Goal: Information Seeking & Learning: Learn about a topic

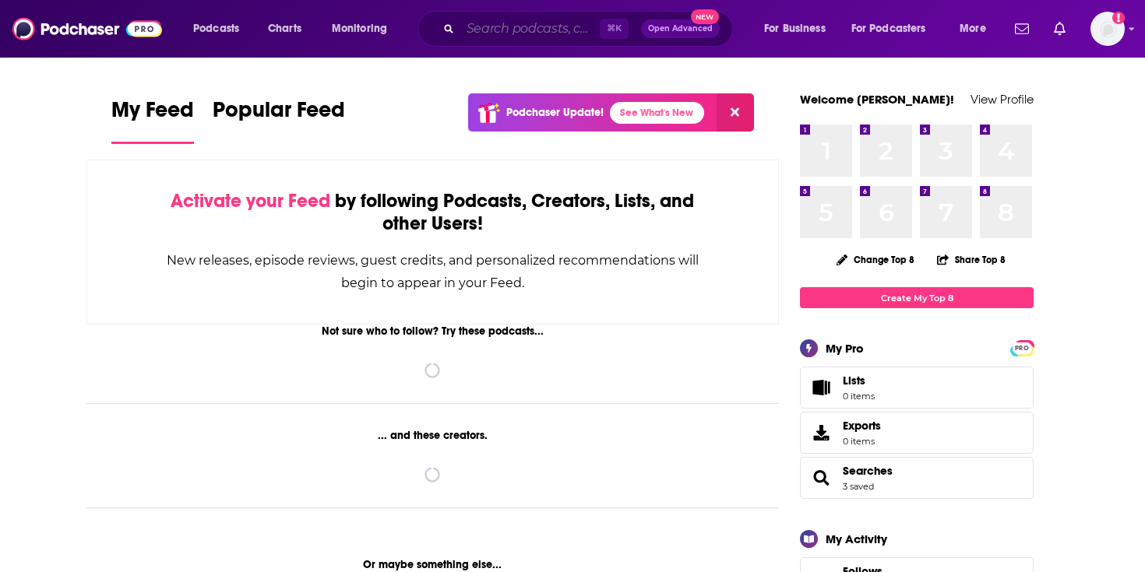
click at [531, 33] on input "Search podcasts, credits, & more..." at bounding box center [529, 28] width 139 height 25
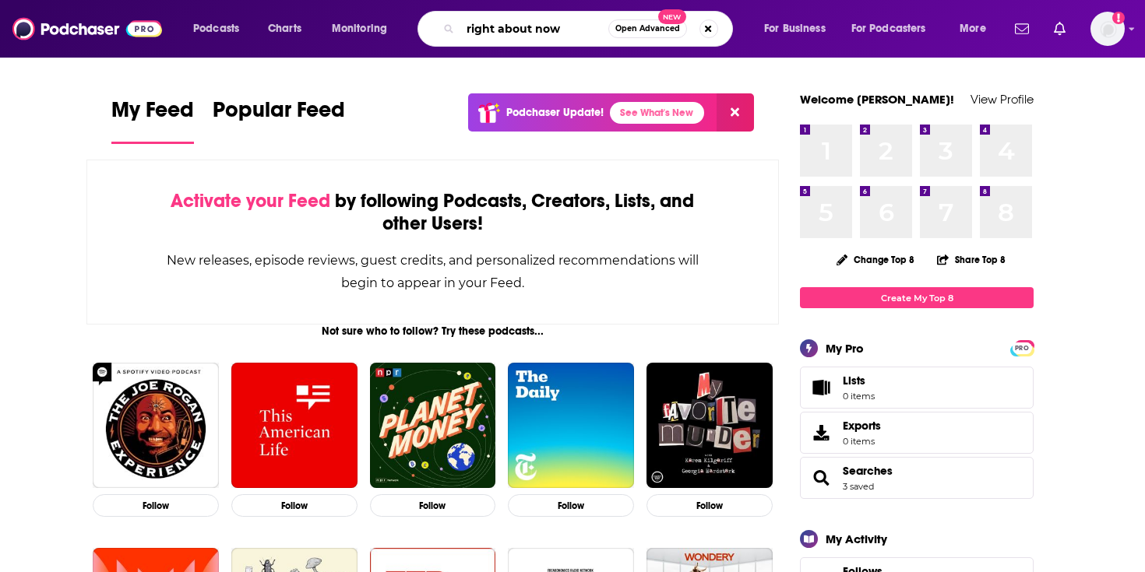
type input "right about now"
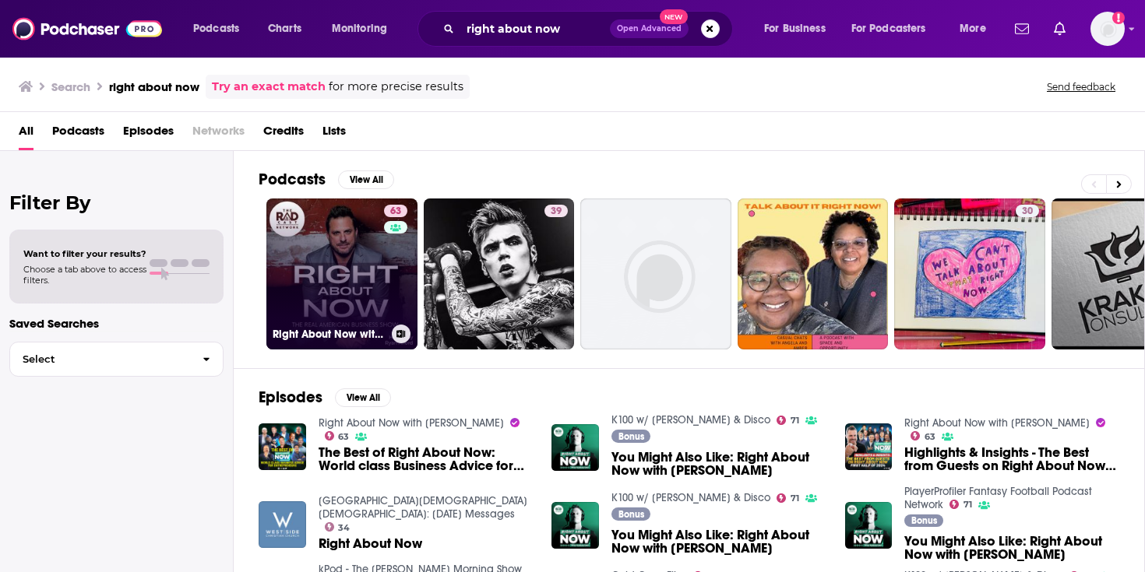
click at [341, 238] on link "63 Right About Now with [PERSON_NAME]" at bounding box center [341, 274] width 151 height 151
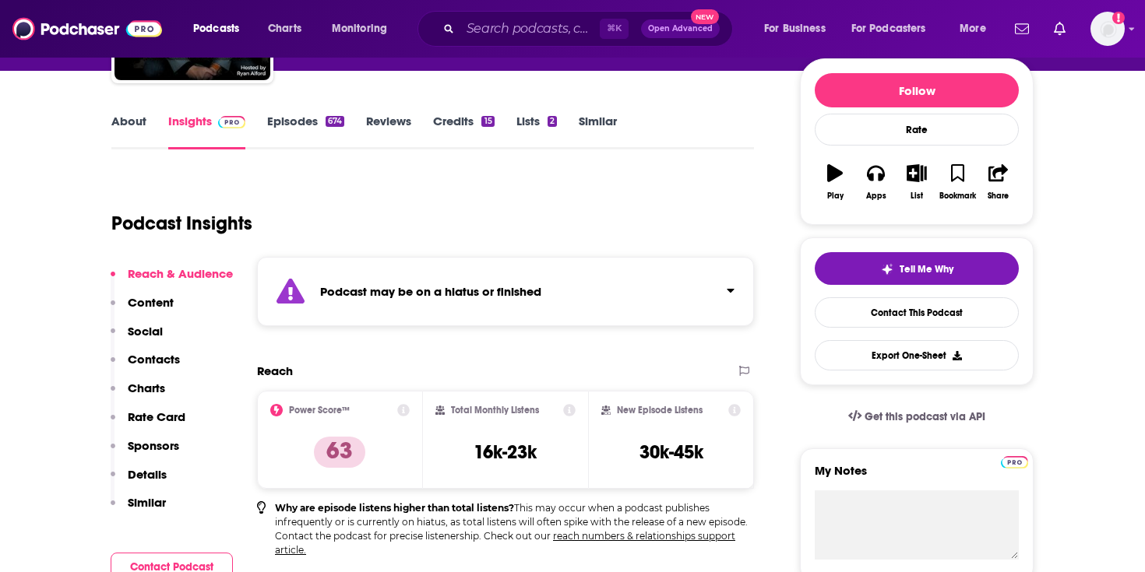
scroll to position [166, 0]
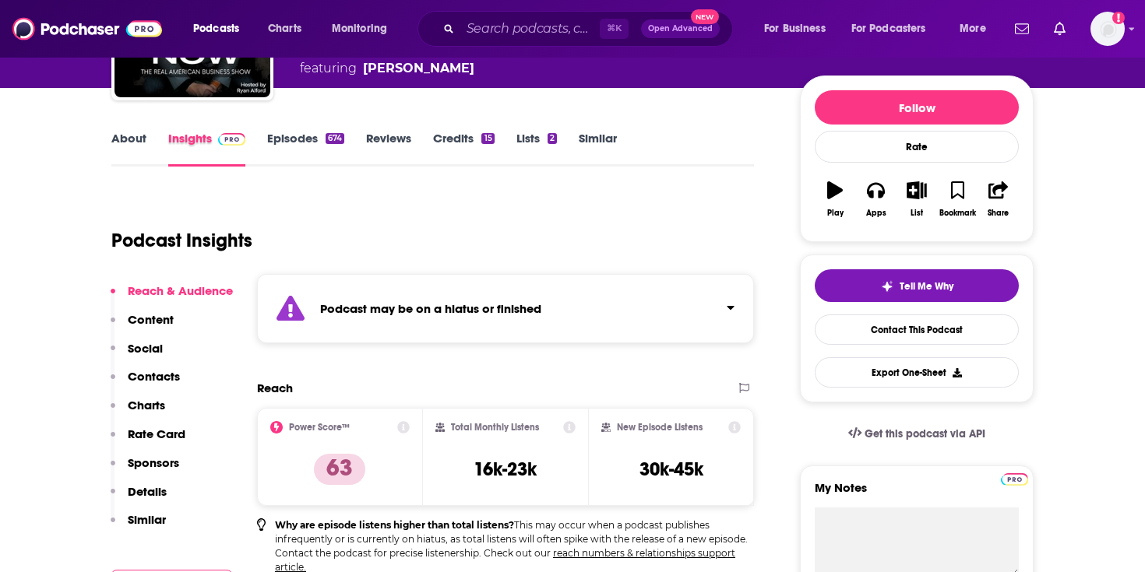
click at [252, 131] on div "Insights" at bounding box center [217, 149] width 99 height 36
click at [290, 132] on link "Episodes 674" at bounding box center [305, 149] width 77 height 36
